Goal: Information Seeking & Learning: Learn about a topic

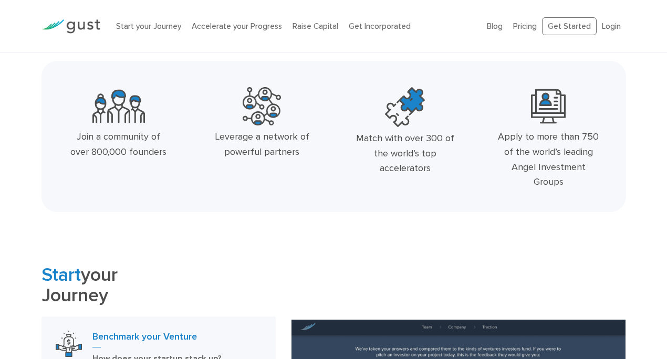
scroll to position [292, 0]
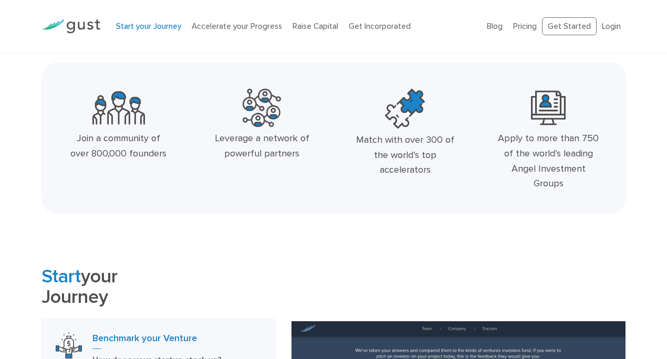
click at [147, 25] on link "Start your Journey" at bounding box center [148, 26] width 65 height 9
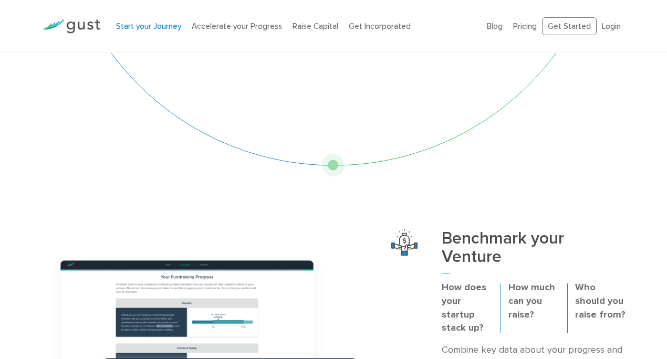
scroll to position [174, 0]
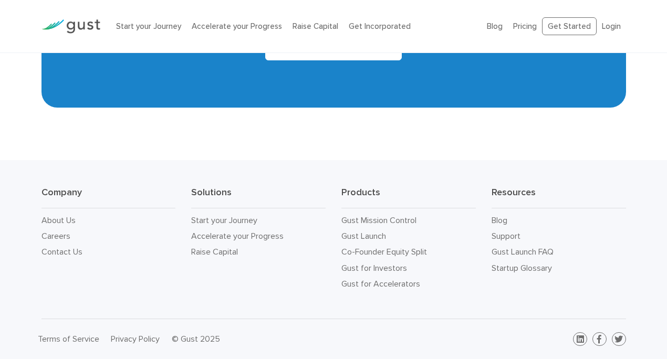
scroll to position [4771, 0]
click at [71, 213] on li "About Us" at bounding box center [109, 221] width 134 height 16
click at [69, 220] on link "About Us" at bounding box center [59, 220] width 34 height 10
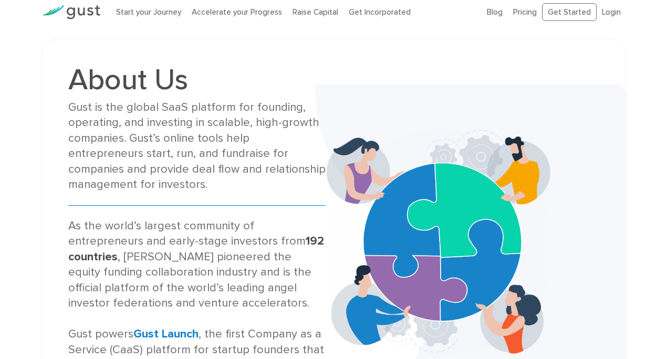
scroll to position [14, 0]
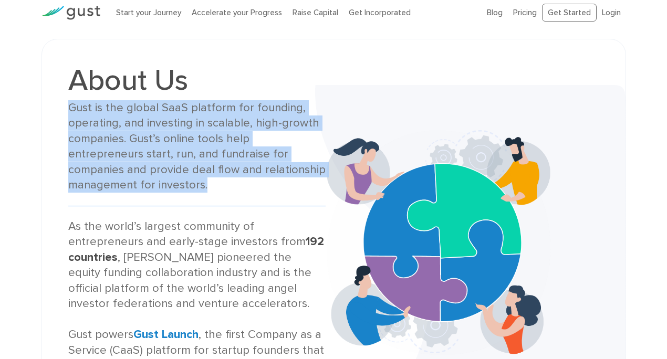
drag, startPoint x: 122, startPoint y: 189, endPoint x: 66, endPoint y: 114, distance: 93.1
click at [66, 114] on div "About Us Gust is the global SaaS platform for founding, operating, and investin…" at bounding box center [197, 243] width 274 height 355
copy div "Gust is the global SaaS platform for founding, operating, and investing in scal…"
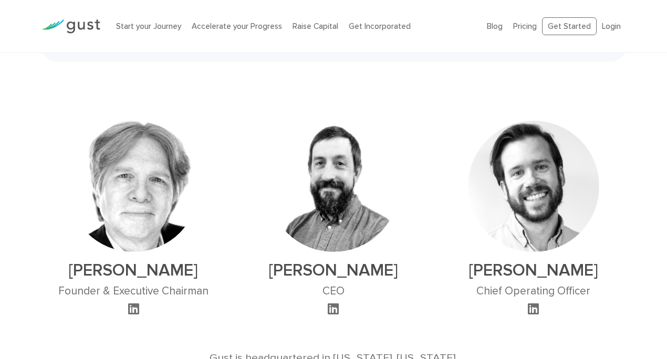
scroll to position [593, 0]
